Goal: Task Accomplishment & Management: Manage account settings

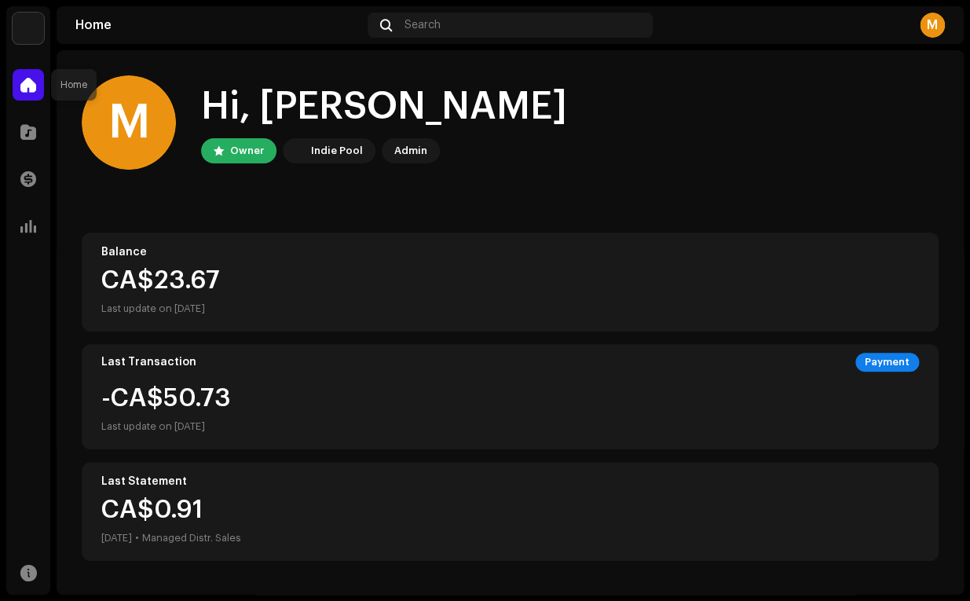
click at [20, 87] on div at bounding box center [28, 84] width 31 height 31
click at [22, 138] on span at bounding box center [28, 132] width 16 height 13
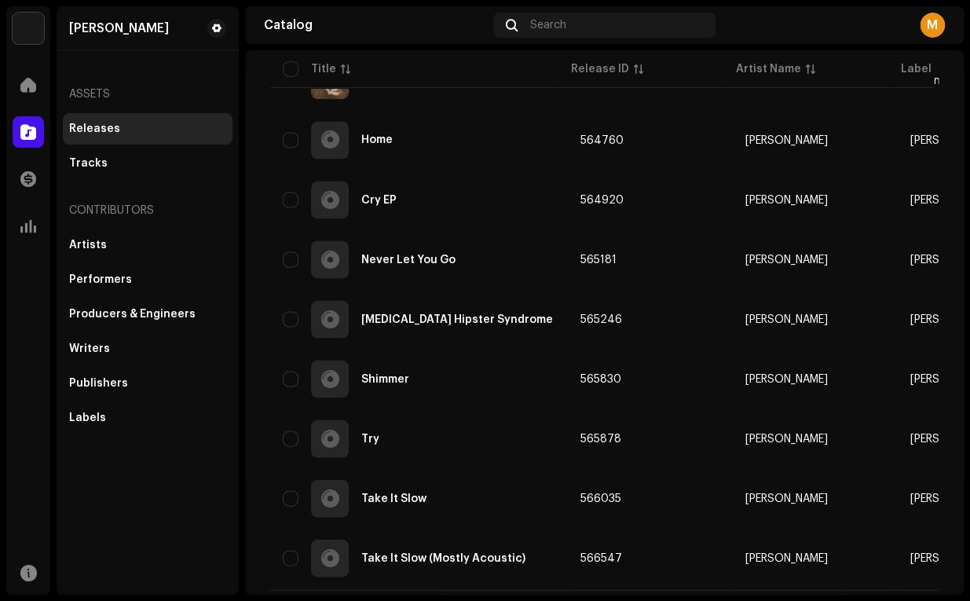
scroll to position [1006, 0]
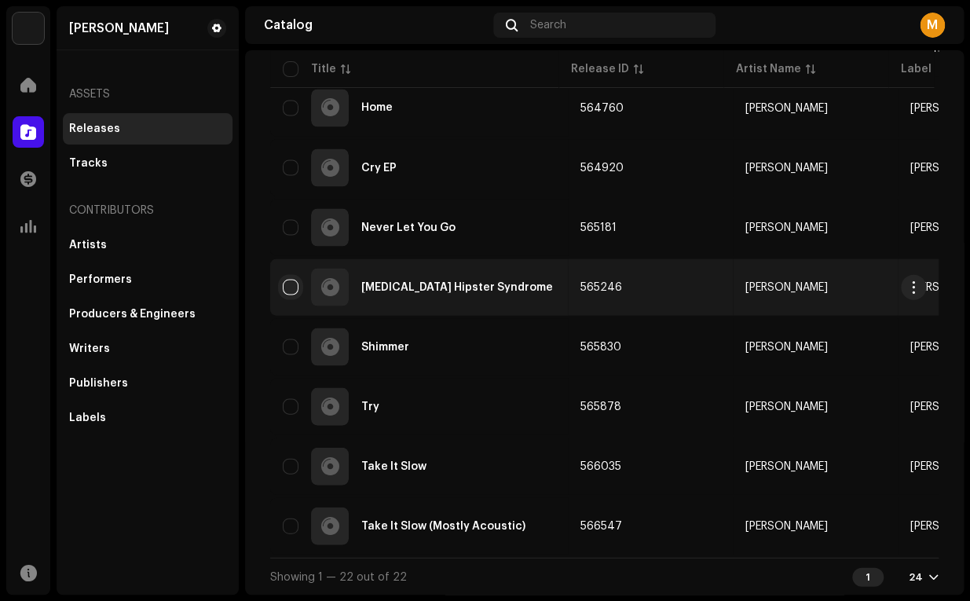
click at [289, 283] on input "checkbox" at bounding box center [291, 287] width 16 height 16
checkbox input "true"
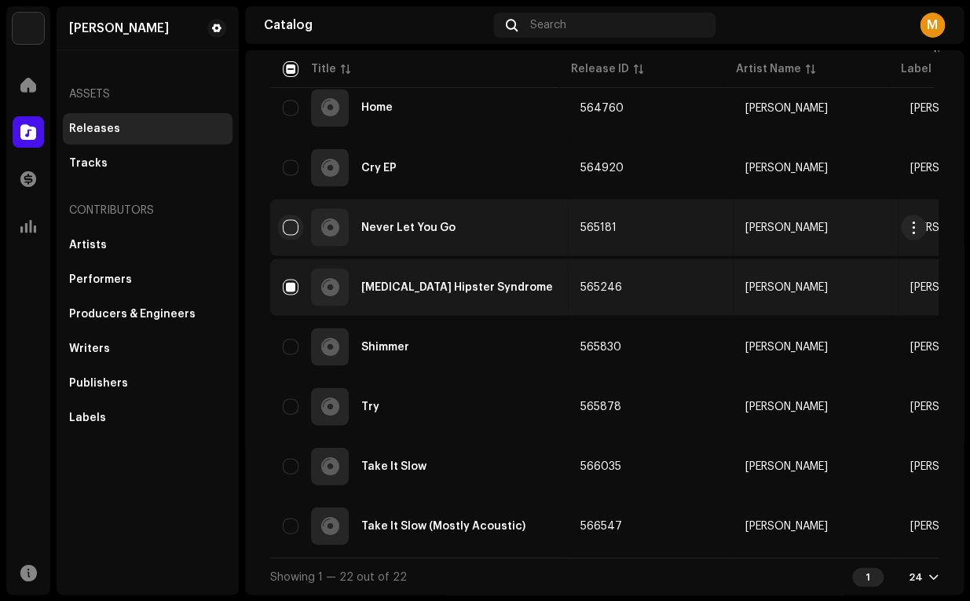
click at [291, 226] on input "Row Unselected" at bounding box center [291, 227] width 16 height 16
checkbox input "true"
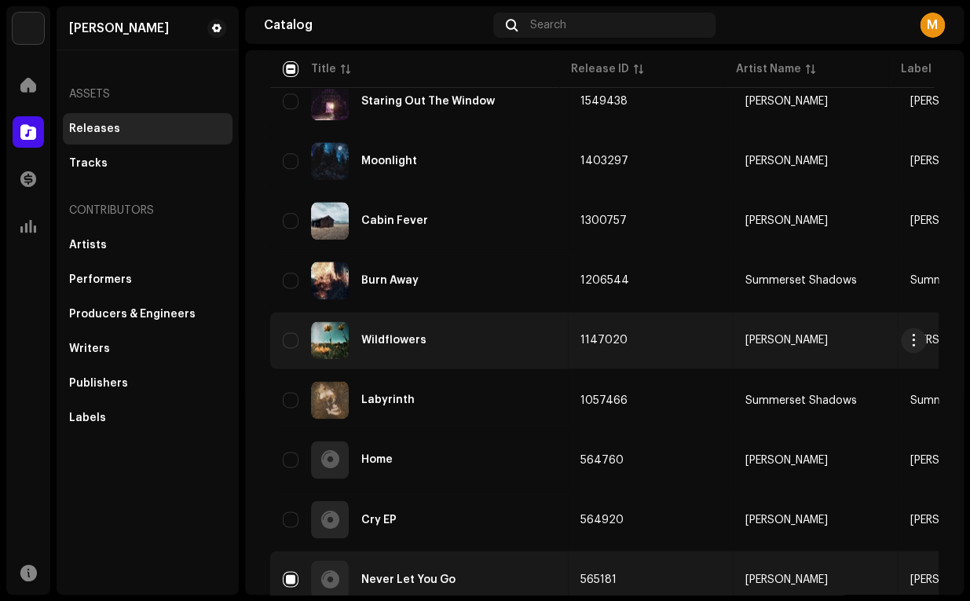
scroll to position [652, 0]
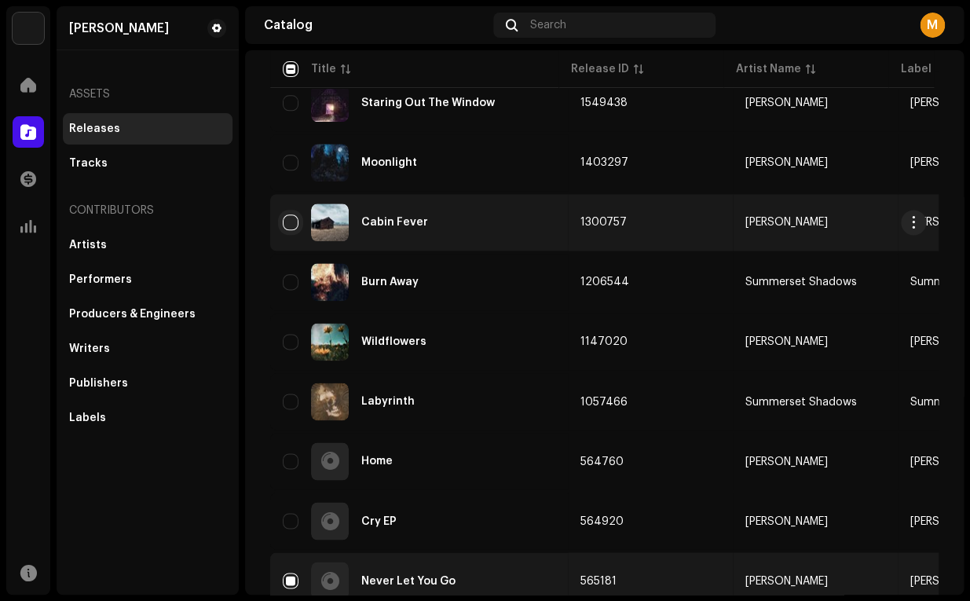
click at [292, 226] on input "Row Unselected" at bounding box center [291, 223] width 16 height 16
checkbox input "true"
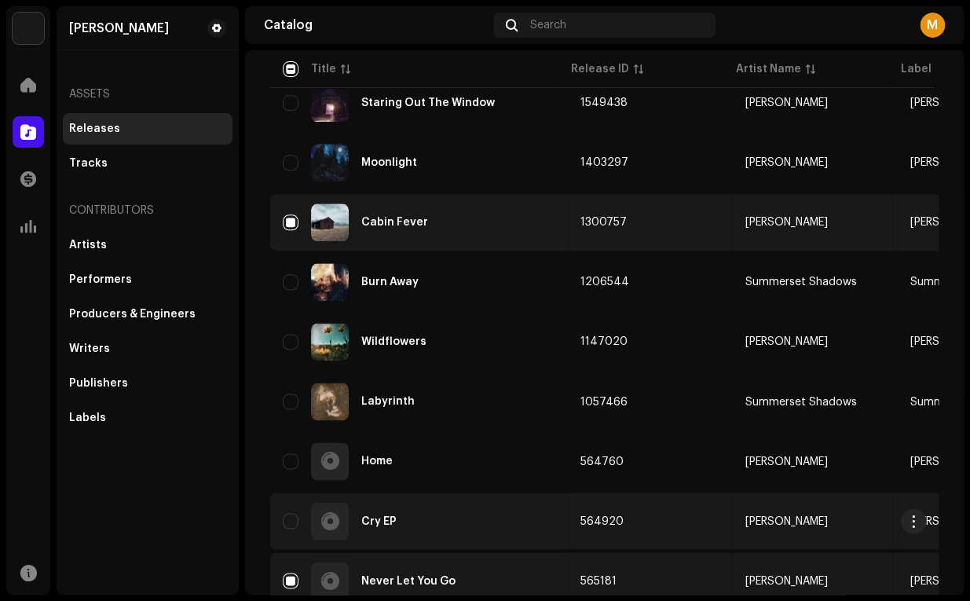
scroll to position [1006, 0]
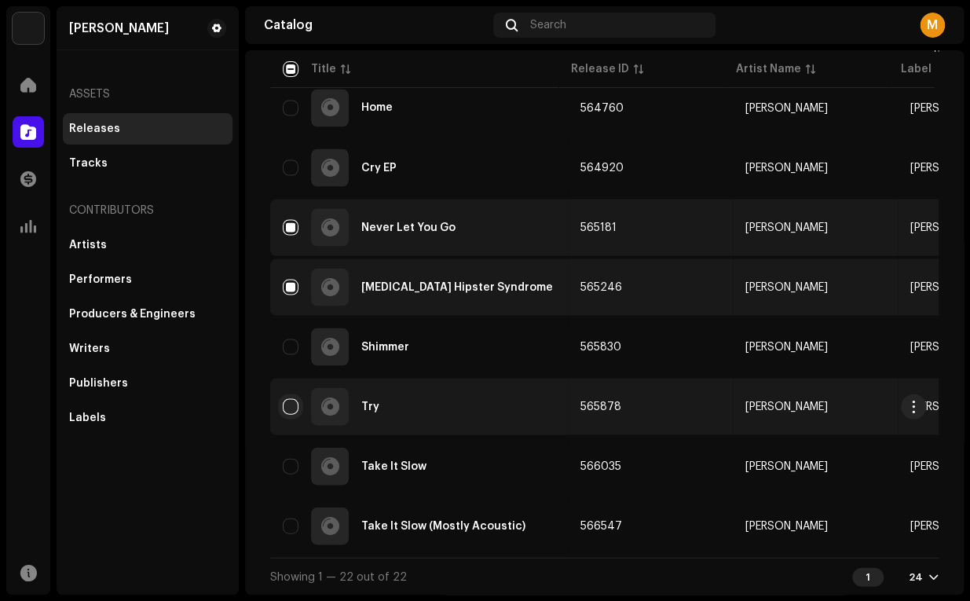
click at [292, 407] on input "Row Unselected" at bounding box center [291, 406] width 16 height 16
click at [291, 403] on input "Row Selected" at bounding box center [291, 406] width 16 height 16
checkbox input "false"
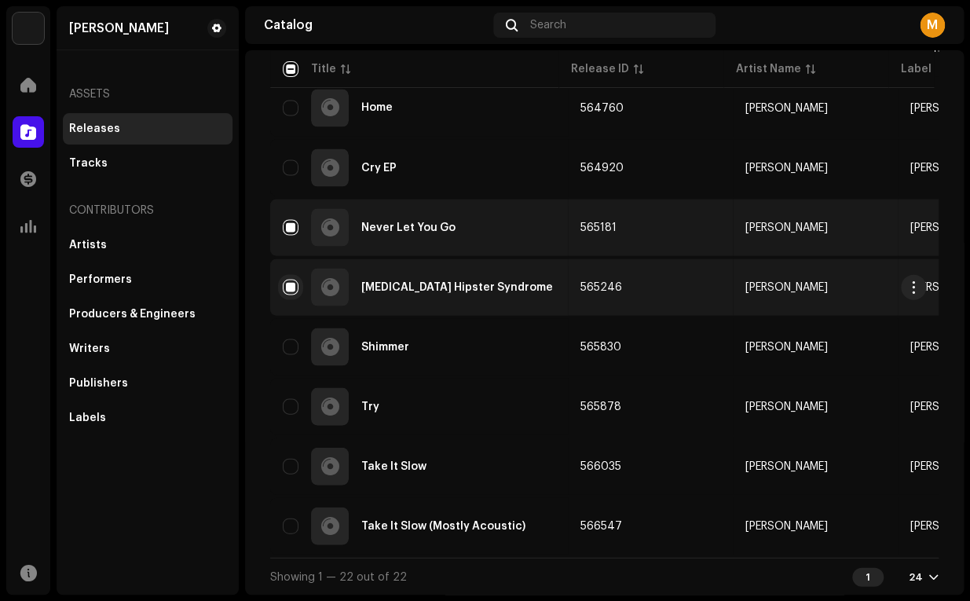
click at [285, 292] on input "Row Selected" at bounding box center [291, 287] width 16 height 16
checkbox input "false"
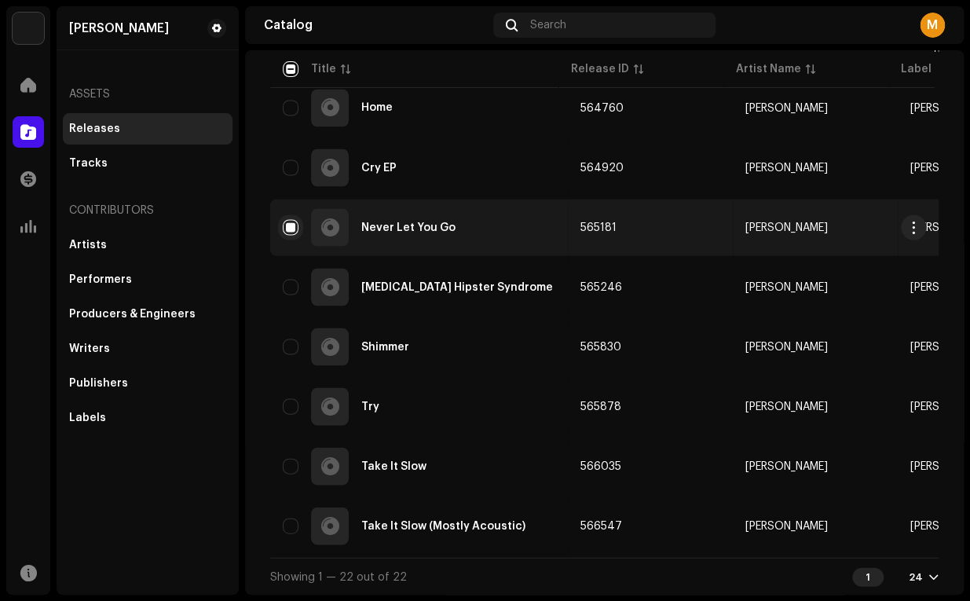
click at [292, 229] on input "Row Selected" at bounding box center [291, 227] width 16 height 16
checkbox input "false"
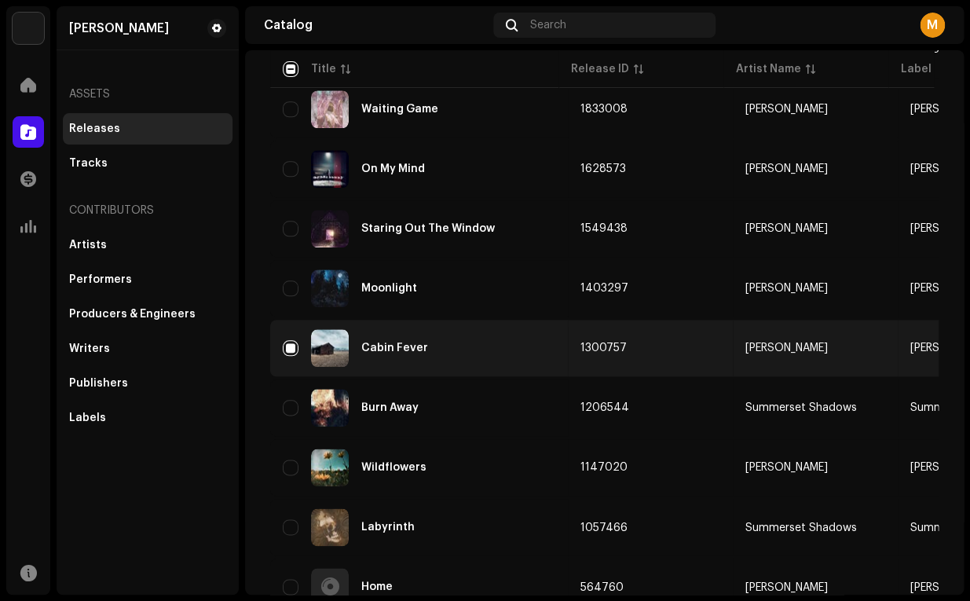
scroll to position [525, 0]
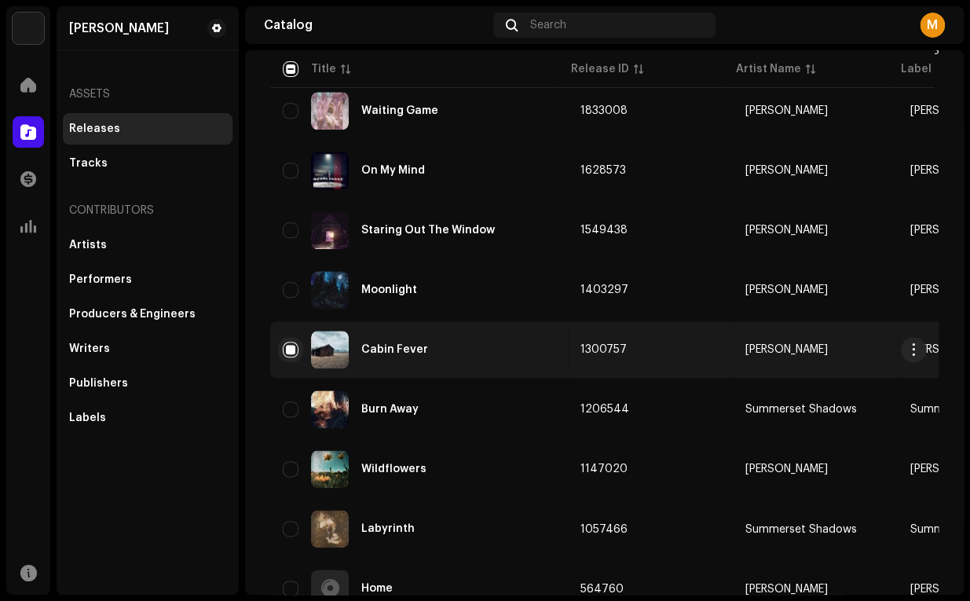
click at [292, 348] on input "Row Selected" at bounding box center [291, 350] width 16 height 16
checkbox input "false"
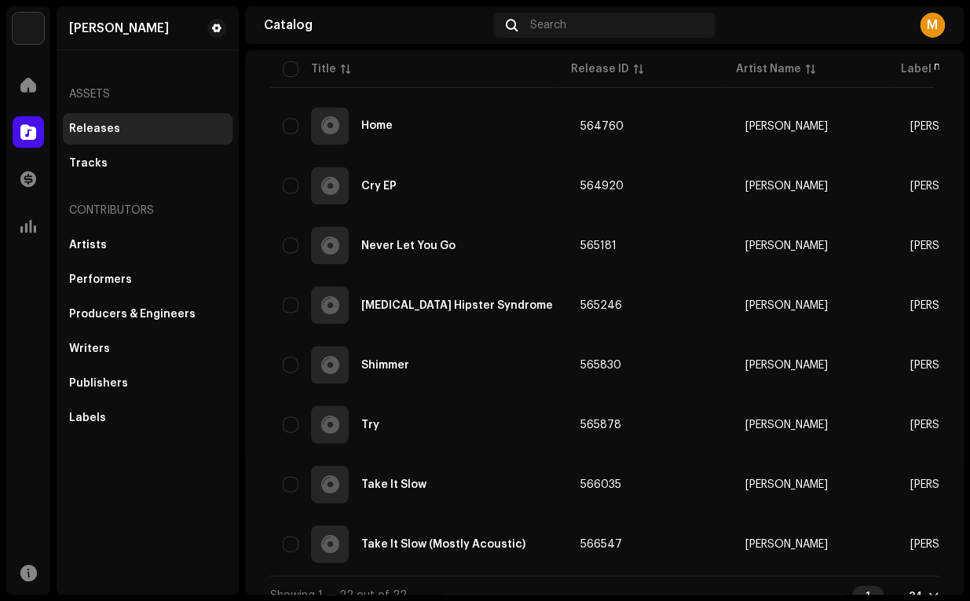
scroll to position [1006, 0]
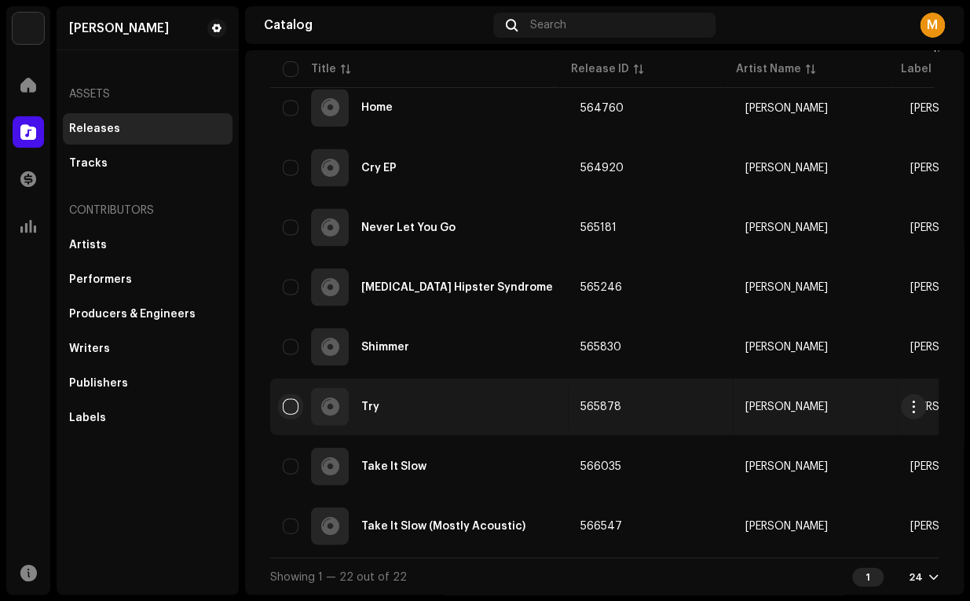
click at [292, 405] on input "Row Unselected" at bounding box center [291, 406] width 16 height 16
checkbox input "true"
click at [920, 405] on span "button" at bounding box center [914, 406] width 12 height 13
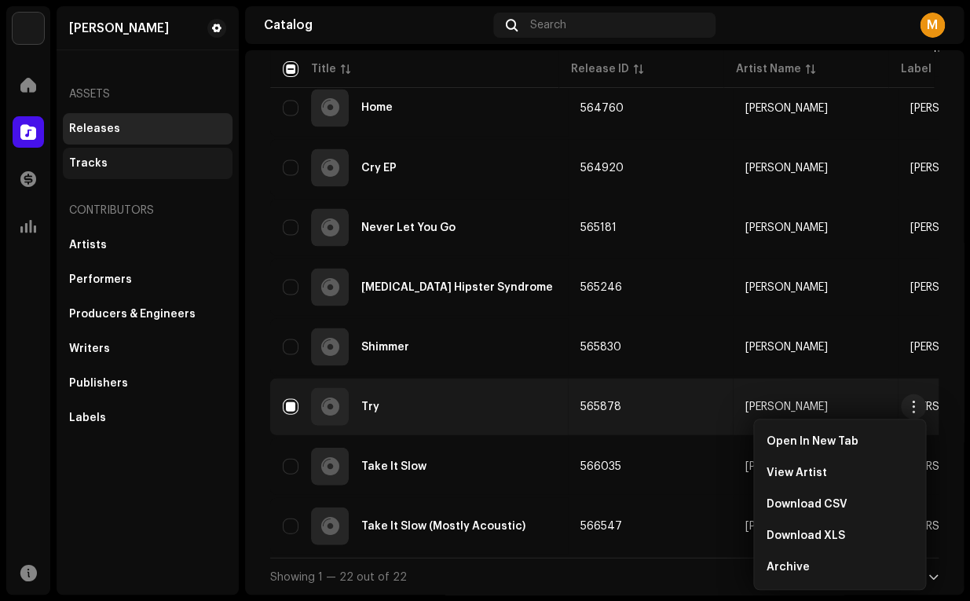
click at [93, 162] on div "Tracks" at bounding box center [88, 163] width 39 height 13
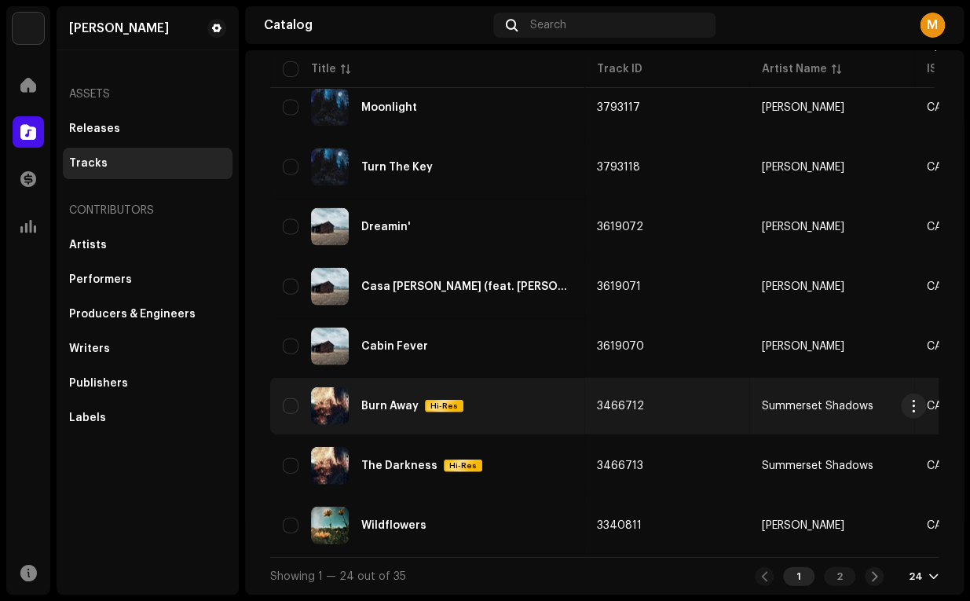
scroll to position [0, 141]
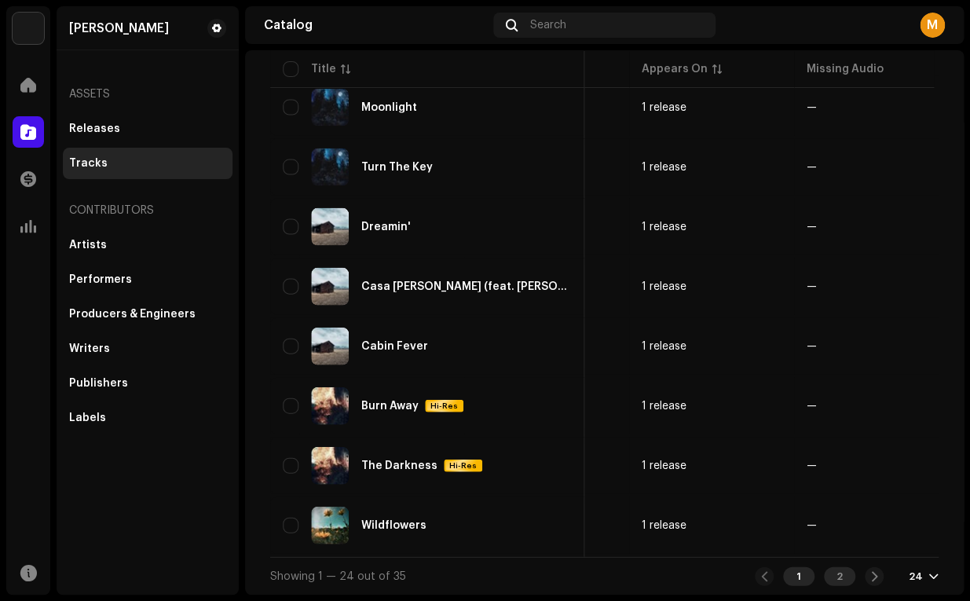
click at [842, 577] on div "2" at bounding box center [839, 576] width 31 height 19
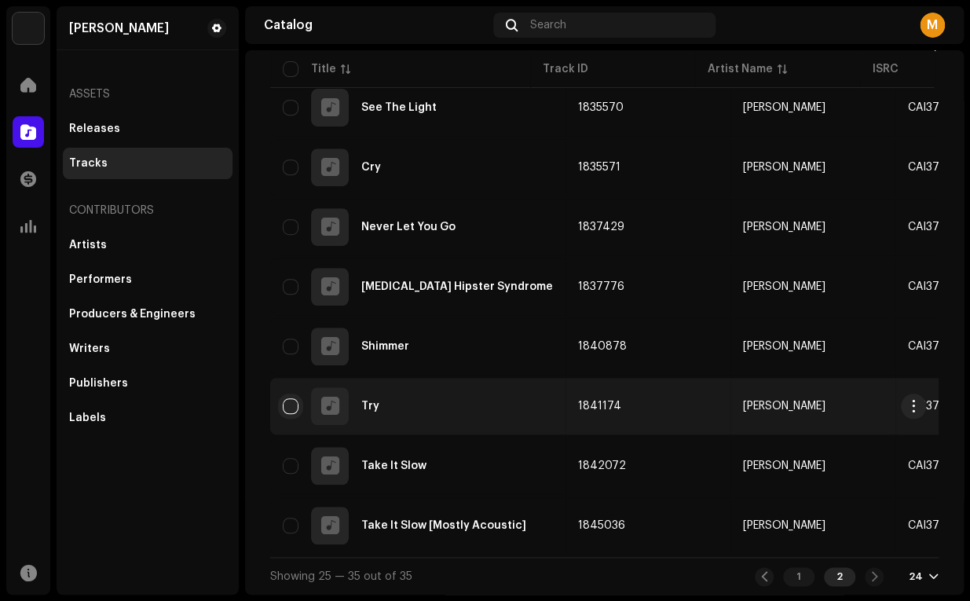
click at [291, 406] on input "checkbox" at bounding box center [291, 406] width 16 height 16
checkbox input "true"
click at [489, 412] on div "Try" at bounding box center [418, 406] width 270 height 38
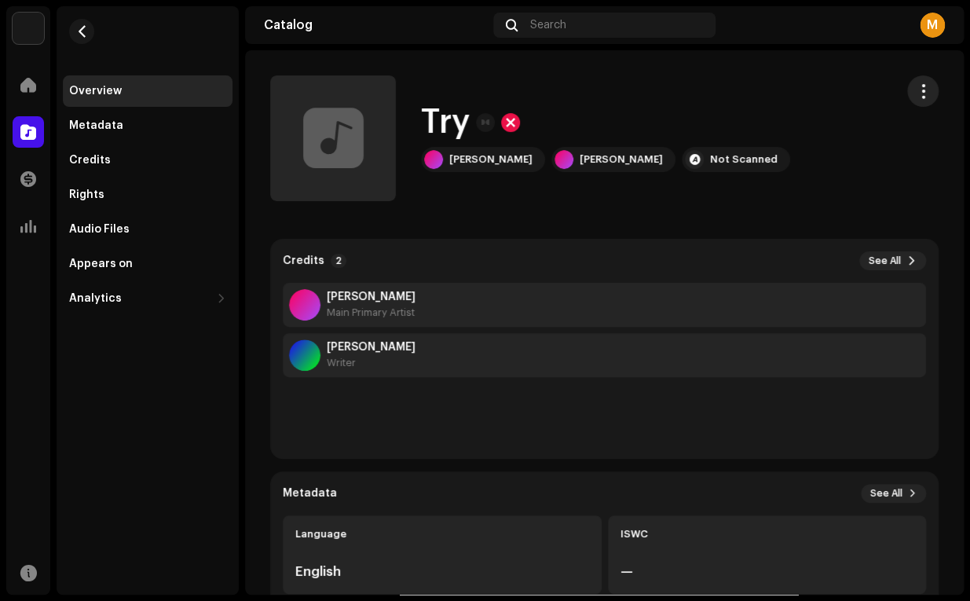
click at [922, 96] on span "button" at bounding box center [923, 91] width 15 height 13
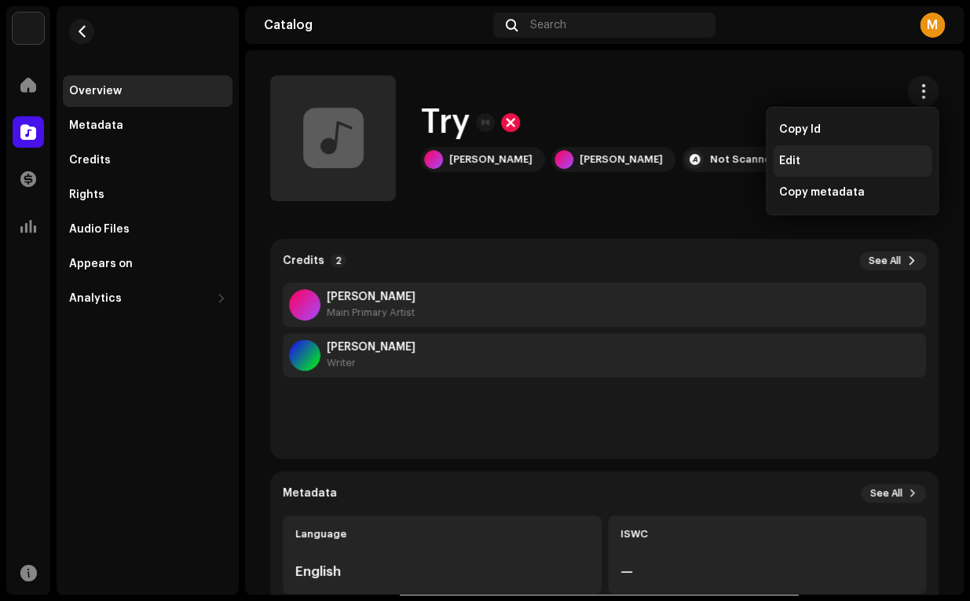
click at [798, 165] on span "Edit" at bounding box center [790, 161] width 21 height 13
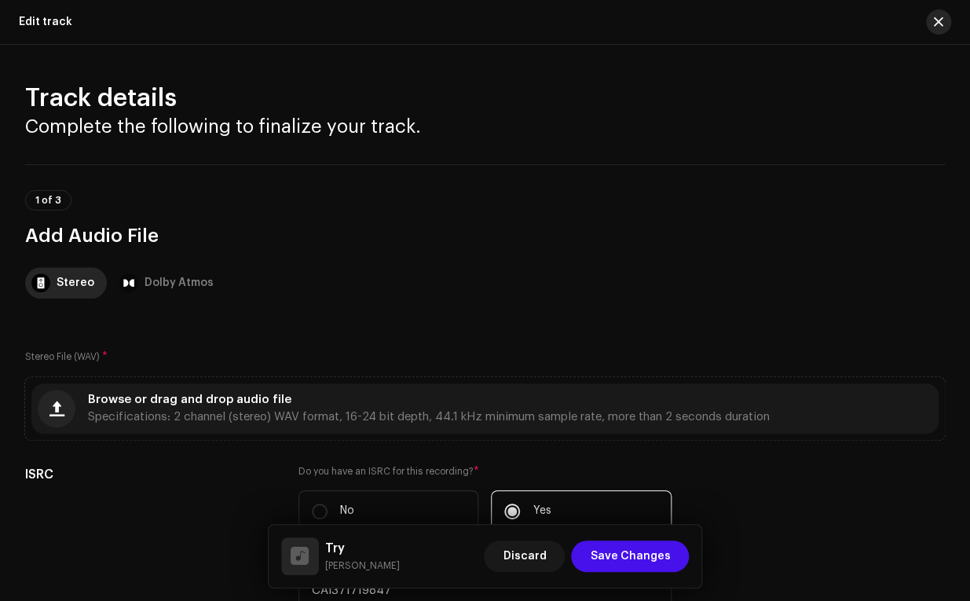
click at [940, 23] on span "button" at bounding box center [938, 22] width 9 height 13
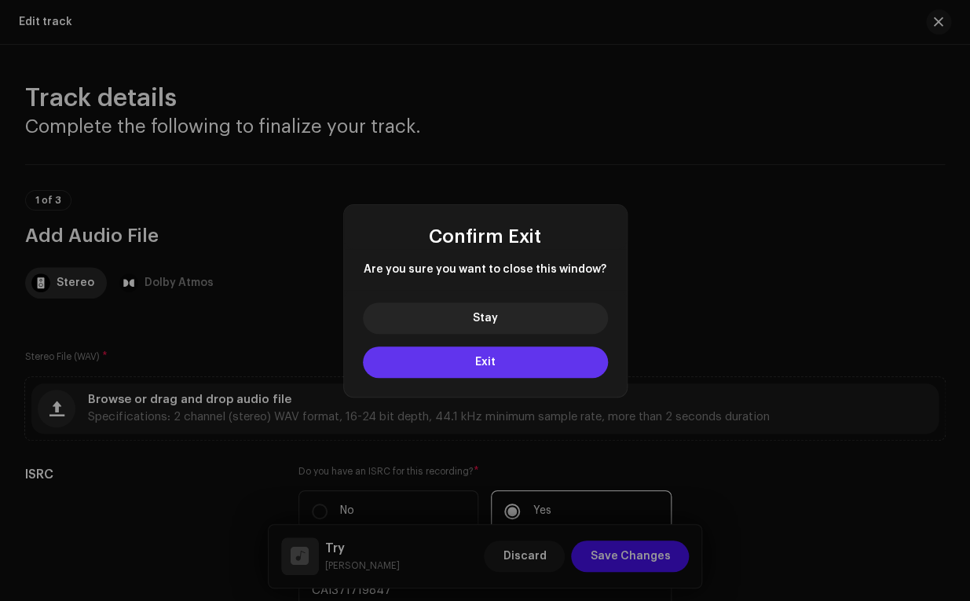
click at [530, 369] on button "Exit" at bounding box center [485, 362] width 245 height 31
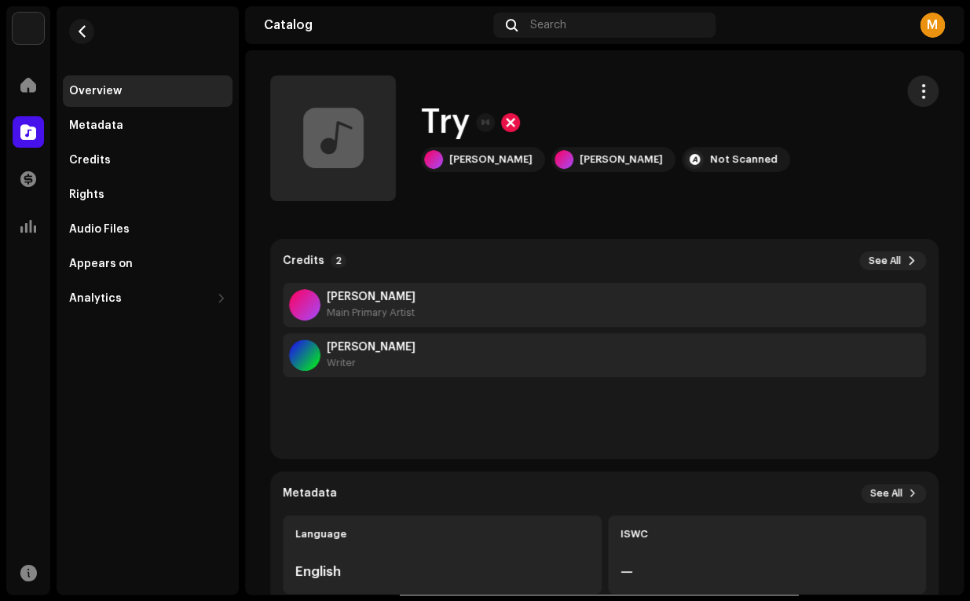
click at [926, 93] on span "button" at bounding box center [923, 91] width 15 height 13
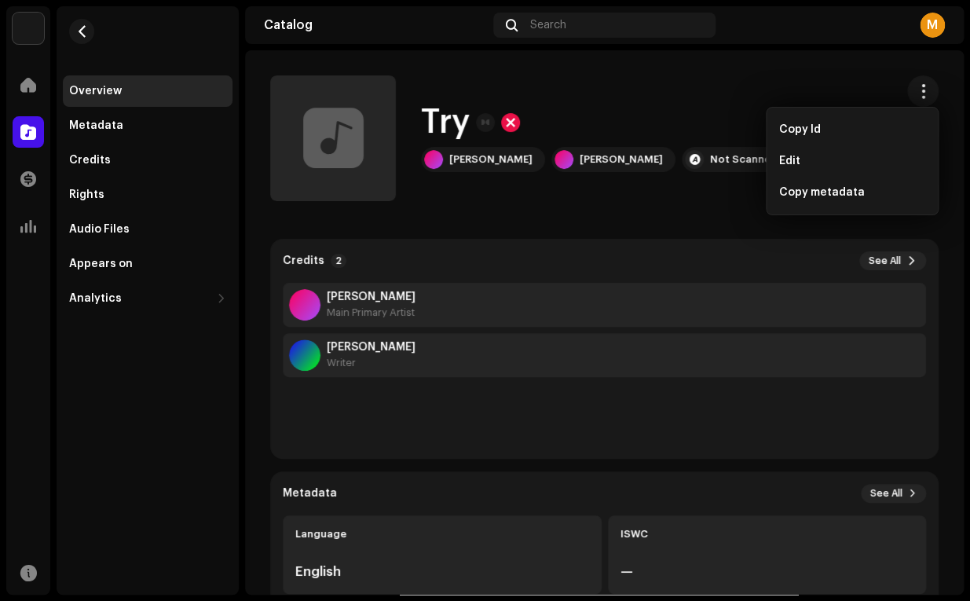
click at [676, 94] on div "Try [PERSON_NAME] [PERSON_NAME] Not Scanned" at bounding box center [576, 138] width 612 height 126
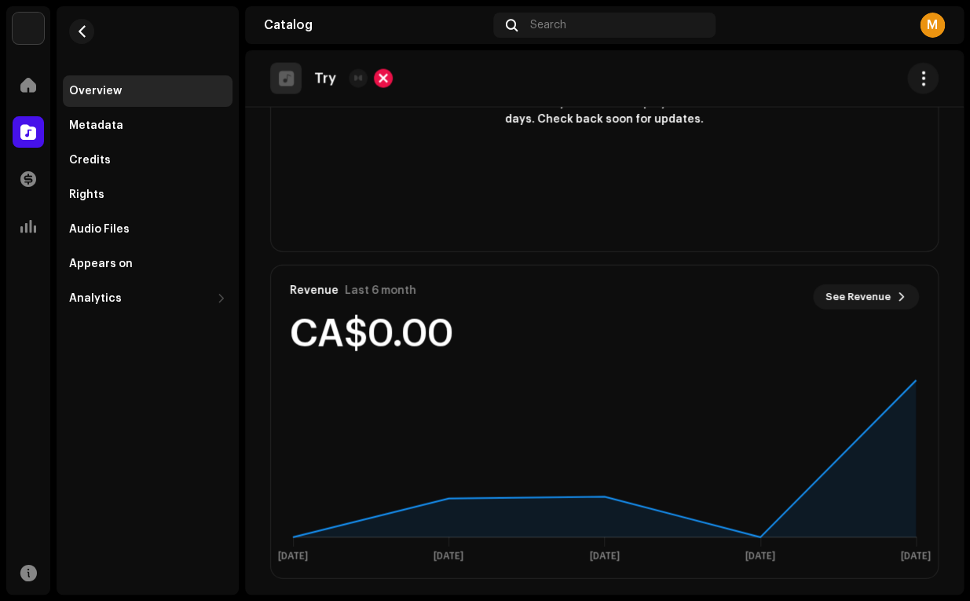
scroll to position [1033, 0]
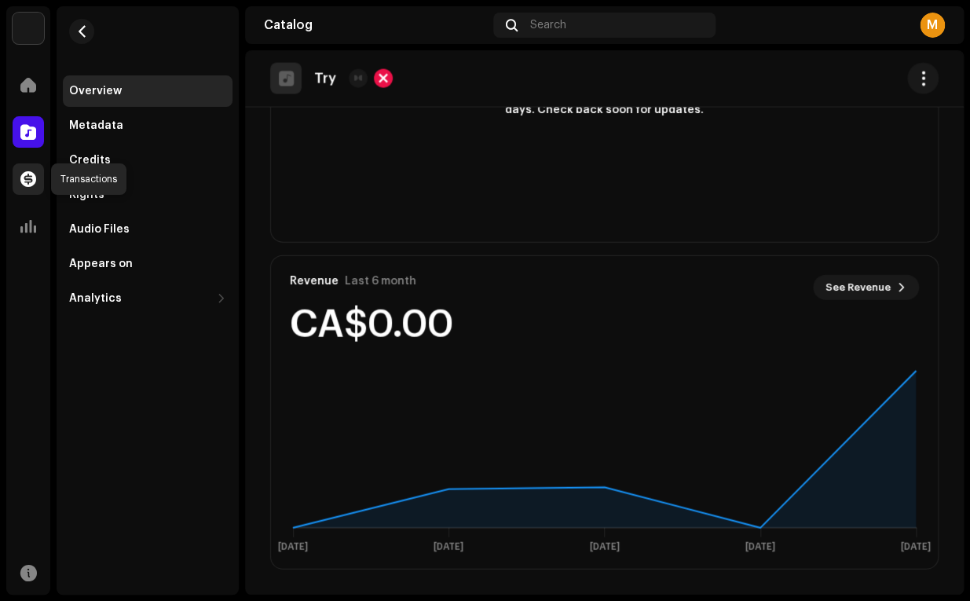
click at [37, 181] on div at bounding box center [28, 178] width 31 height 31
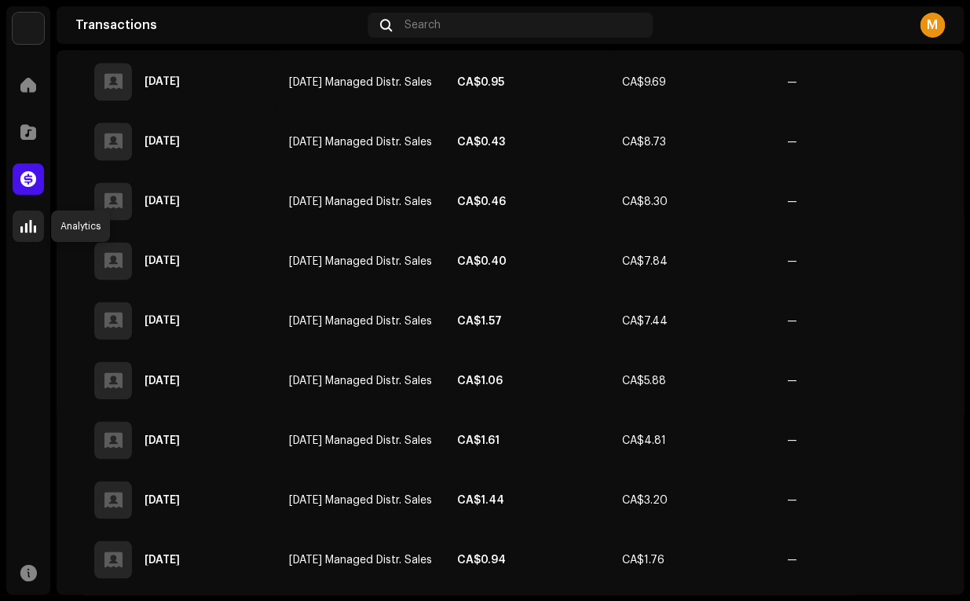
click at [25, 232] on span at bounding box center [28, 226] width 16 height 13
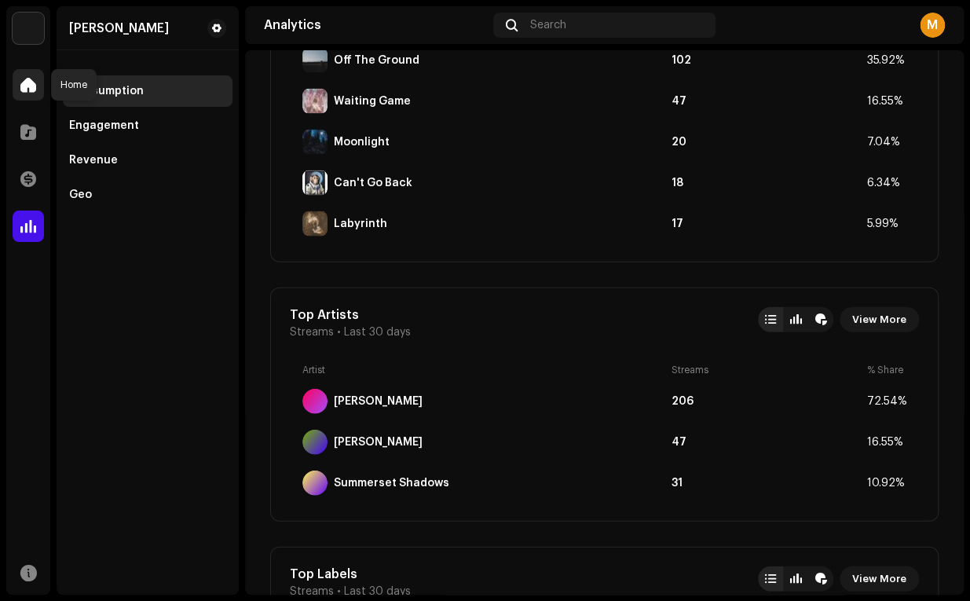
click at [37, 91] on div at bounding box center [28, 84] width 31 height 31
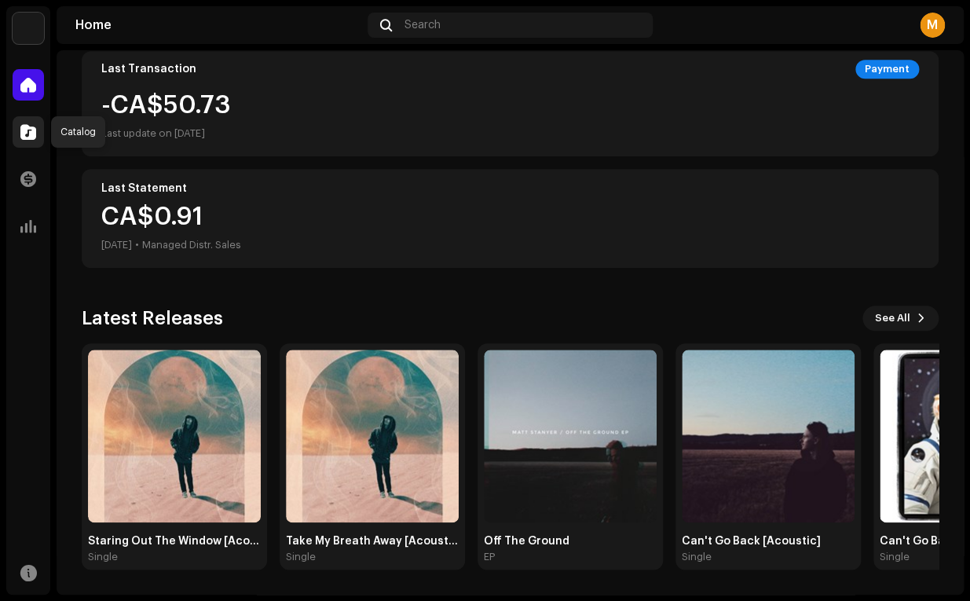
click at [32, 137] on span at bounding box center [28, 132] width 16 height 13
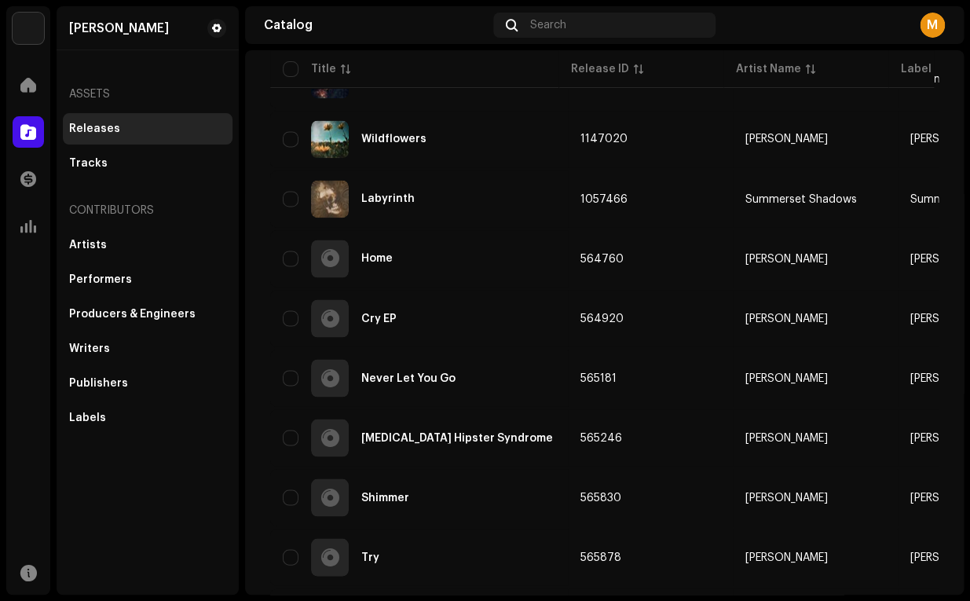
scroll to position [882, 0]
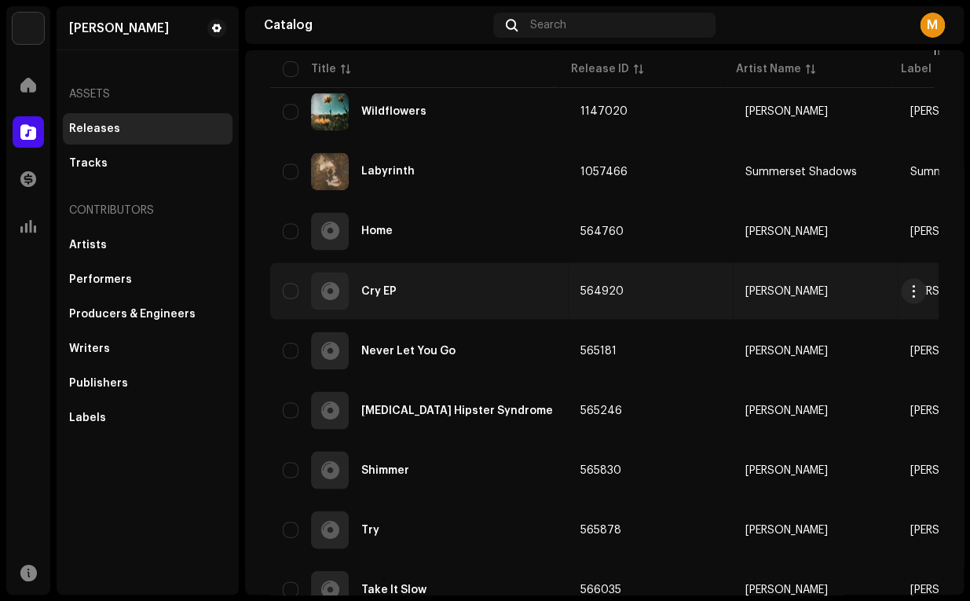
click at [479, 301] on div "Cry EP" at bounding box center [419, 291] width 273 height 38
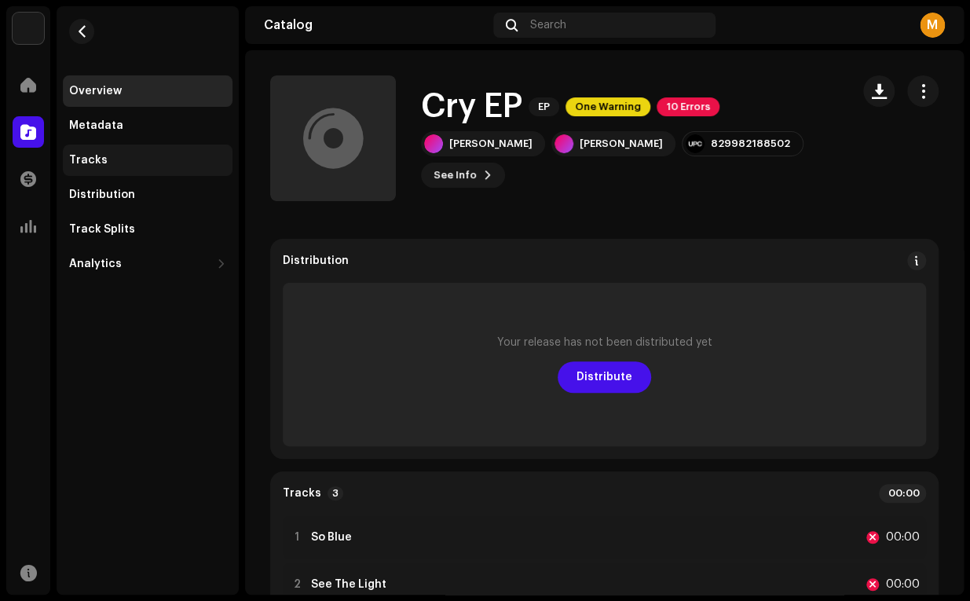
click at [97, 160] on div "Tracks" at bounding box center [88, 160] width 39 height 13
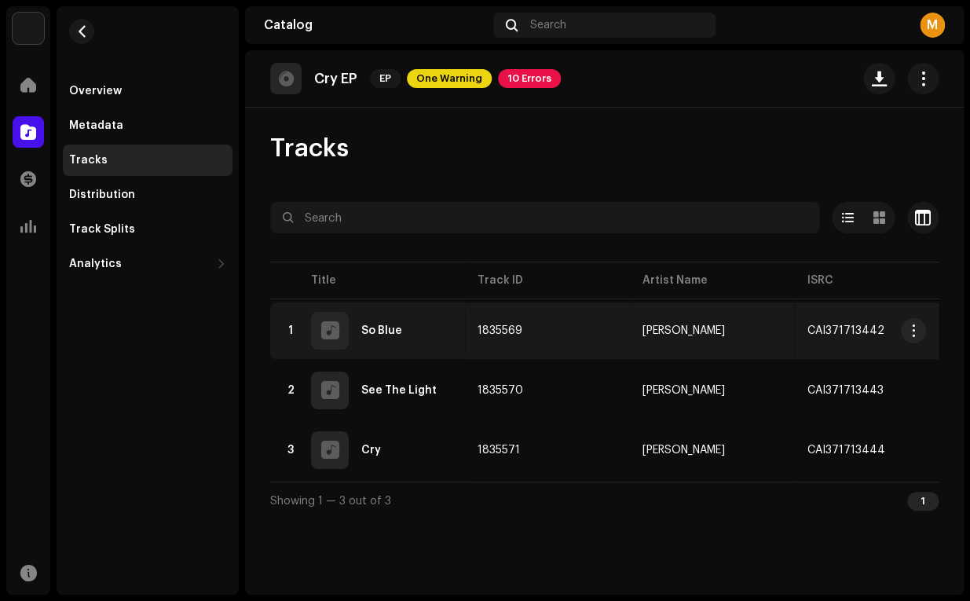
click at [340, 339] on div at bounding box center [330, 331] width 38 height 38
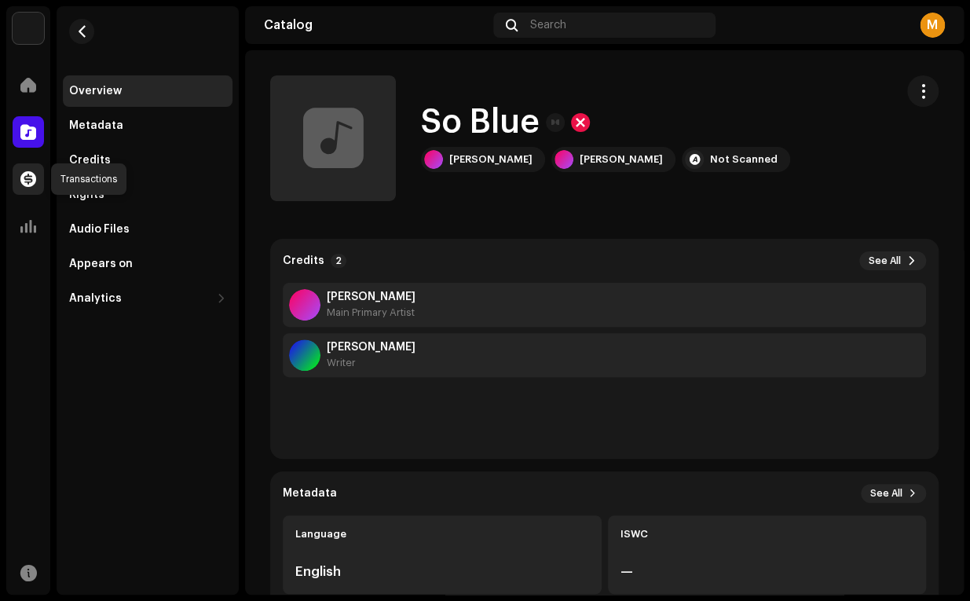
click at [26, 171] on div at bounding box center [28, 178] width 31 height 31
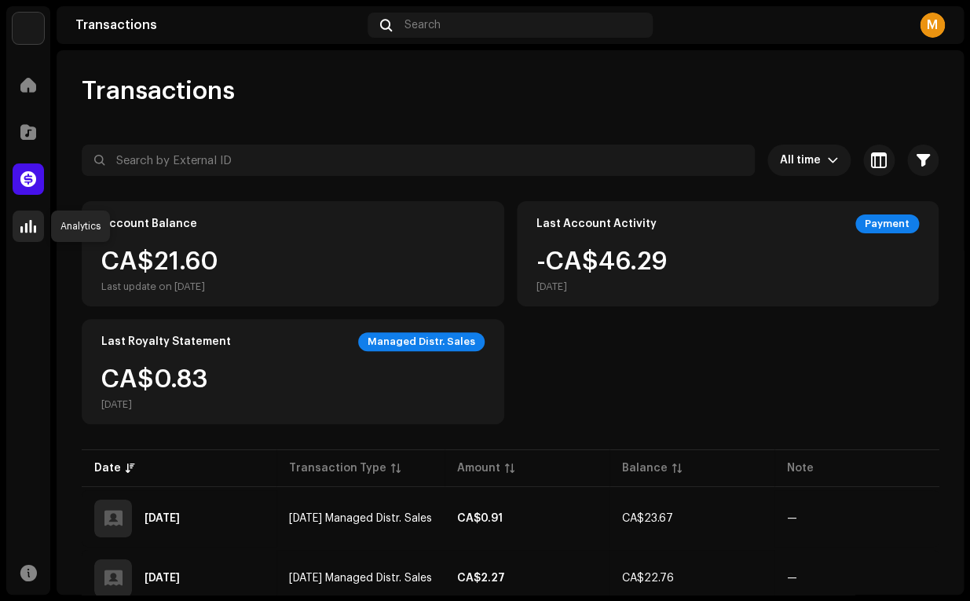
click at [32, 232] on span at bounding box center [28, 226] width 16 height 13
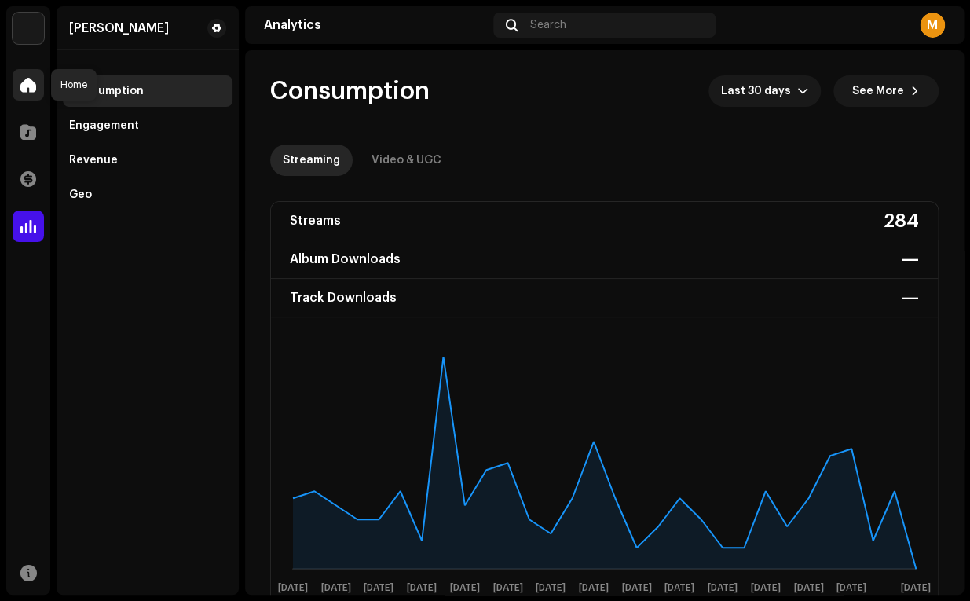
click at [29, 81] on span at bounding box center [28, 85] width 16 height 13
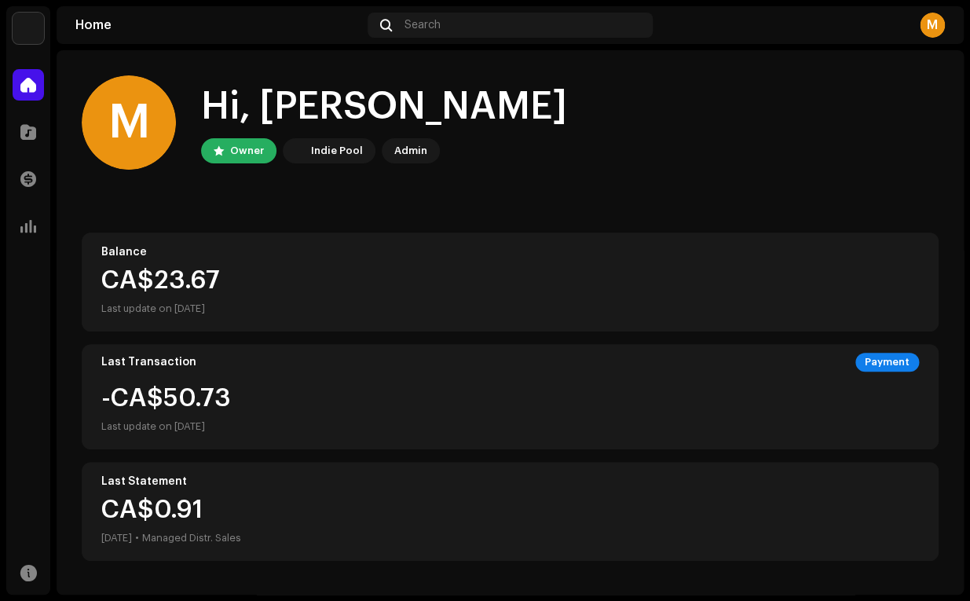
click at [458, 402] on div "-CA$50.73 Last update on [DATE]" at bounding box center [510, 411] width 818 height 50
click at [349, 276] on div "CA$23.67" at bounding box center [510, 280] width 818 height 25
